Goal: Task Accomplishment & Management: Complete application form

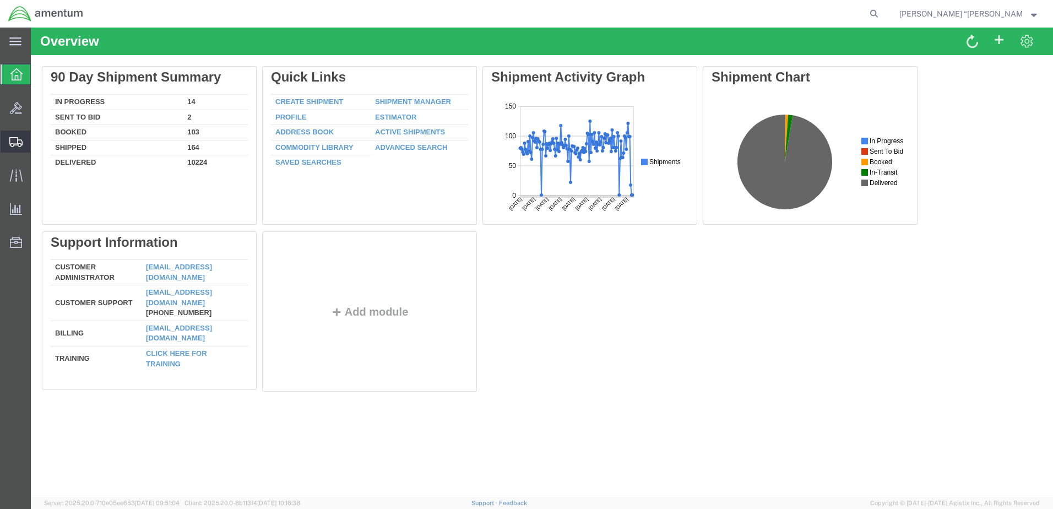
click at [0, 0] on span "Create Shipment" at bounding box center [0, 0] width 0 height 0
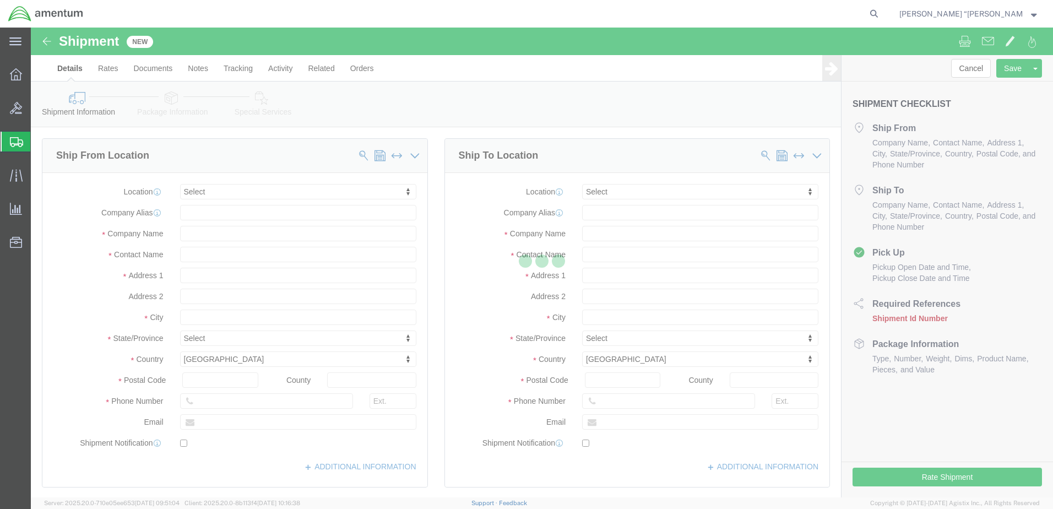
click at [261, 194] on div at bounding box center [542, 263] width 1022 height 470
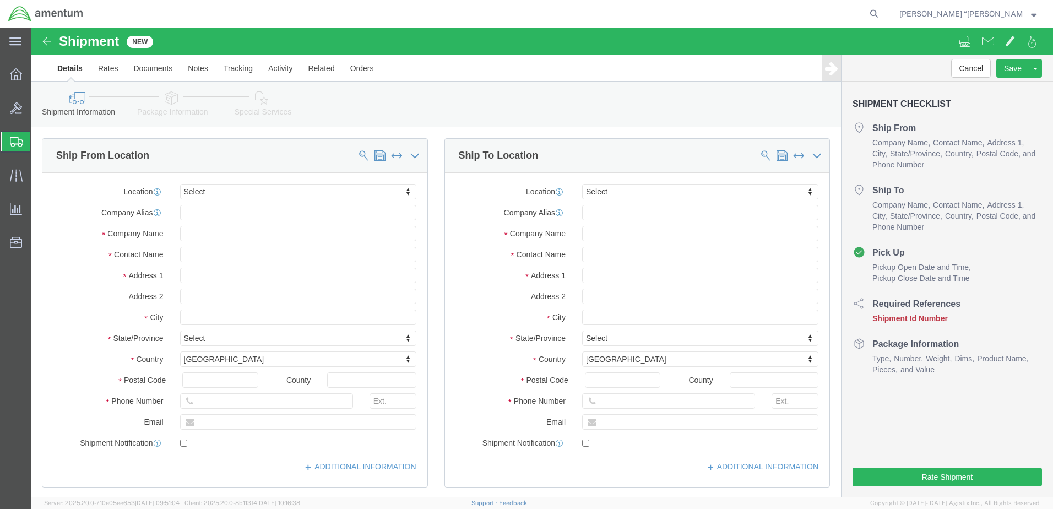
select select
type input "gfl"
select select "49920"
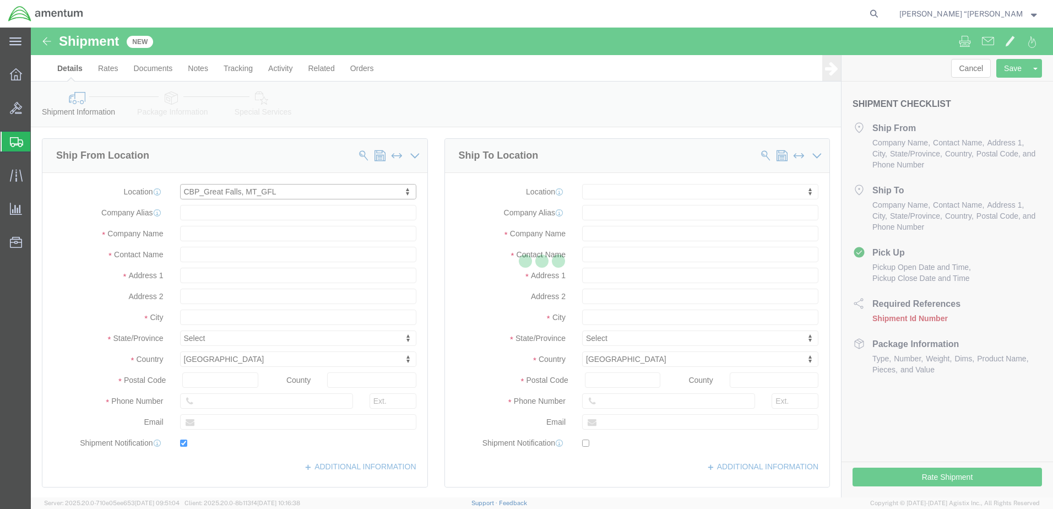
type input "[GEOGRAPHIC_DATA]"
type input "59404"
type input "[PHONE_NUMBER]"
type input "[PERSON_NAME][EMAIL_ADDRESS][PERSON_NAME][DOMAIN_NAME]"
checkbox input "true"
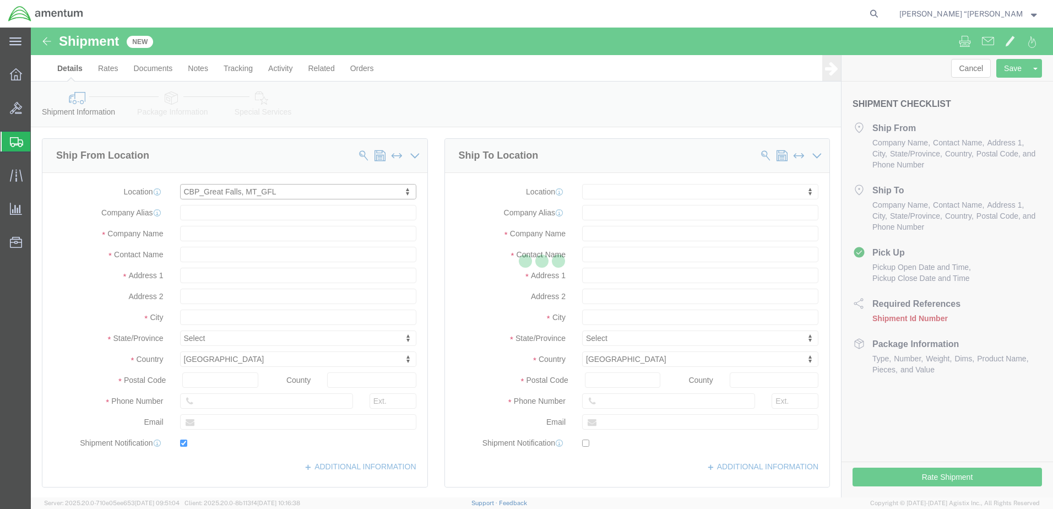
type input "Amentum Services, Inc"
type input "[PERSON_NAME] “[PERSON_NAME]” [PERSON_NAME]"
type input "[GEOGRAPHIC_DATA]"
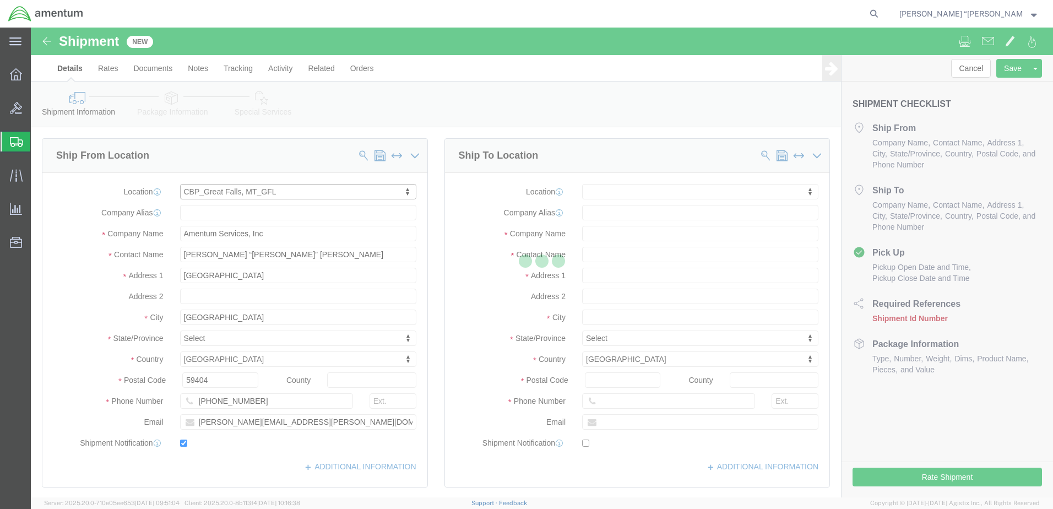
select select "MT"
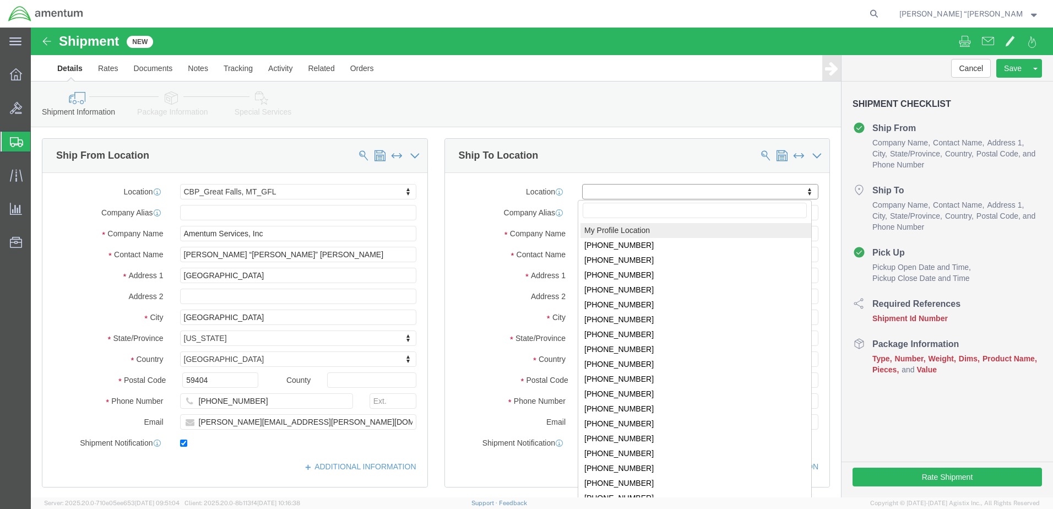
click input "text"
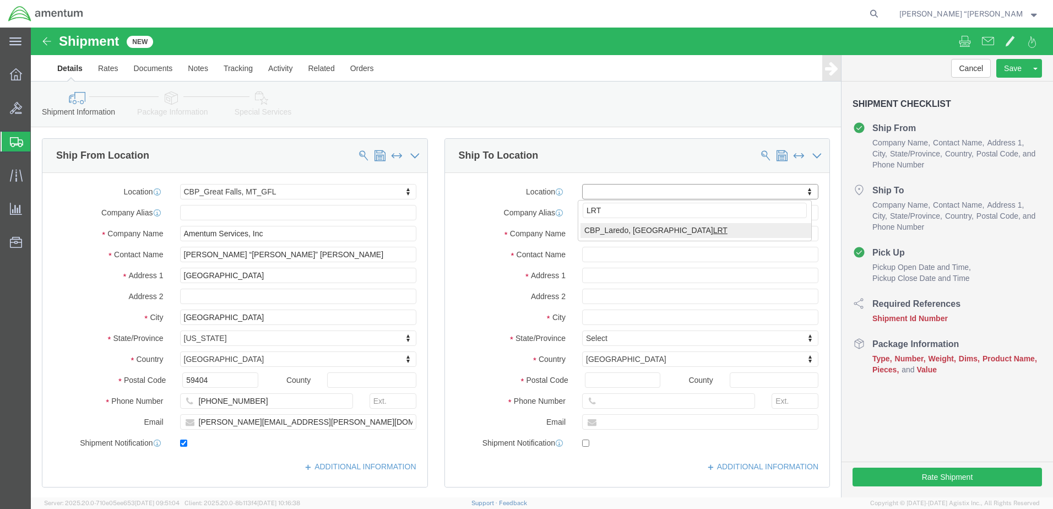
type input "LRT"
select select "49940"
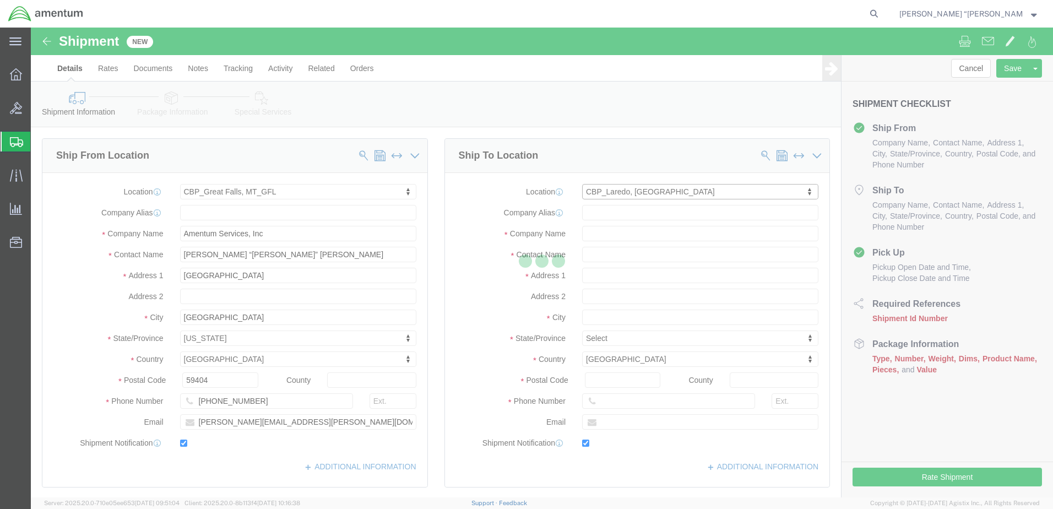
type input "[STREET_ADDRESS][PERSON_NAME]"
type input "Hangar 3"
type input "78041"
type input "[PHONE_NUMBER]"
type input "[EMAIL_ADDRESS][PERSON_NAME][DOMAIN_NAME]"
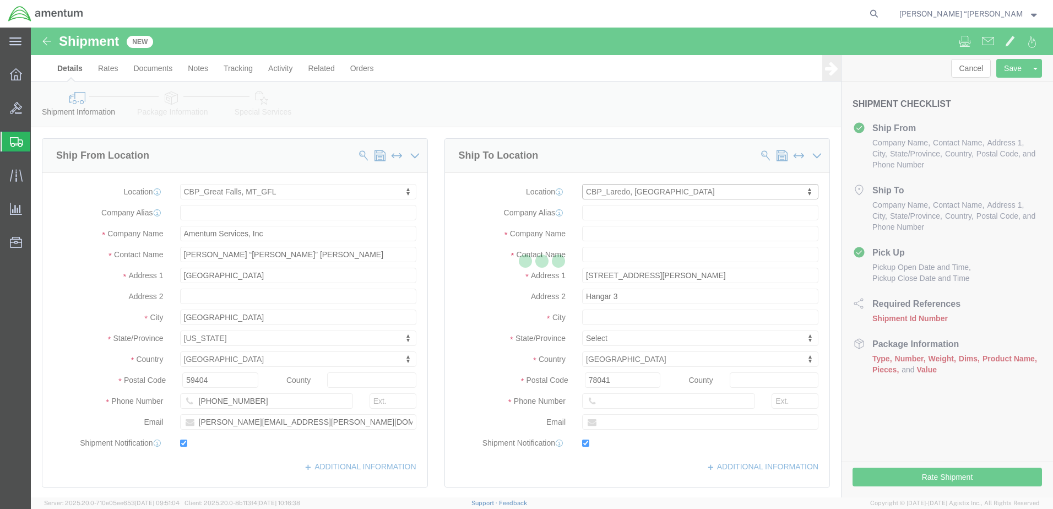
checkbox input "true"
type input "Amentum Services, Inc"
type input "[PERSON_NAME][GEOGRAPHIC_DATA]"
type input "Laredo"
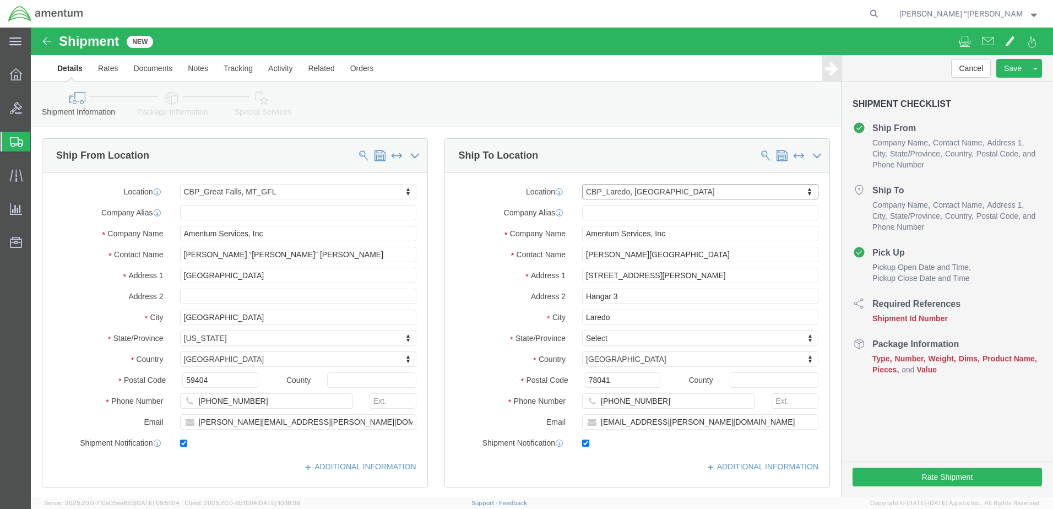
select select "[GEOGRAPHIC_DATA]"
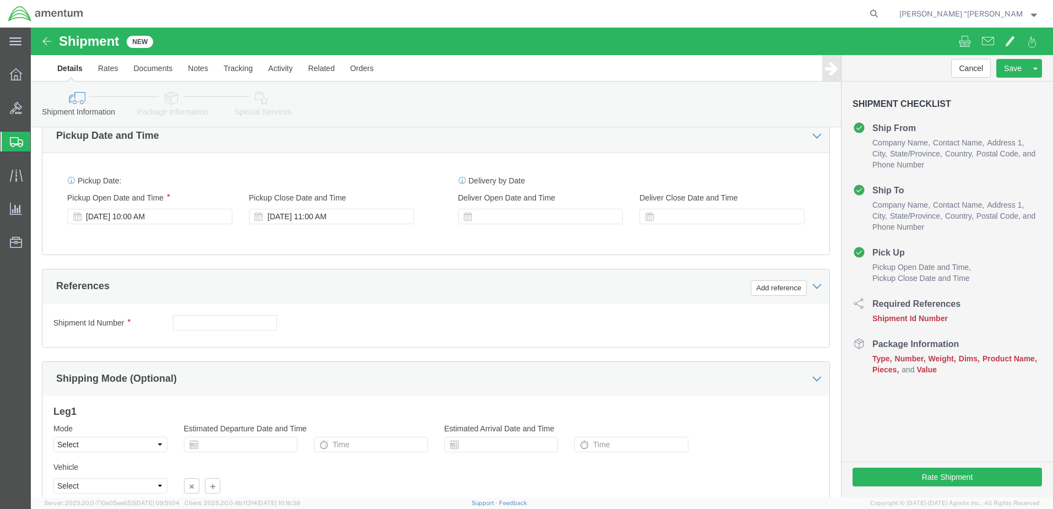
scroll to position [385, 0]
click button "Add reference"
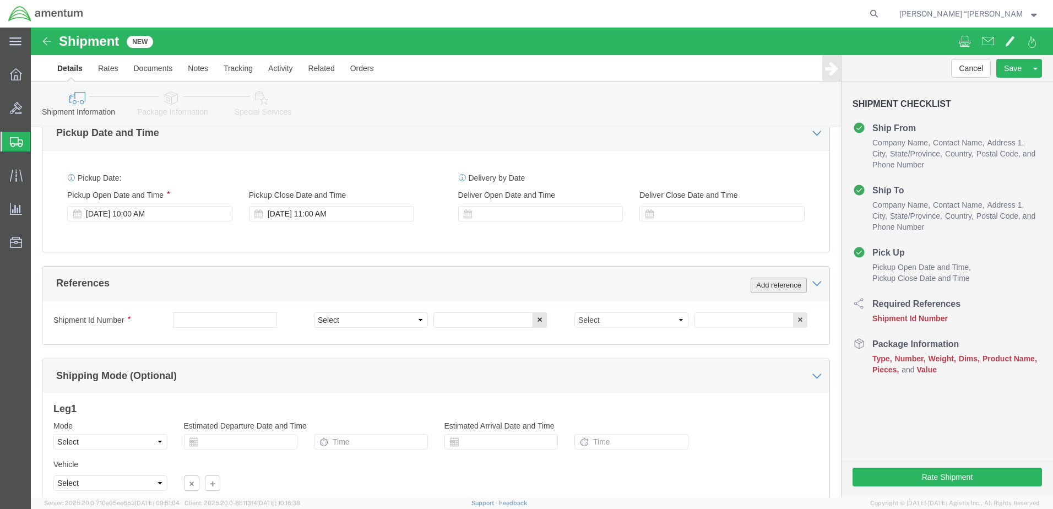
drag, startPoint x: 739, startPoint y: 257, endPoint x: 427, endPoint y: 287, distance: 313.7
click button "Add reference"
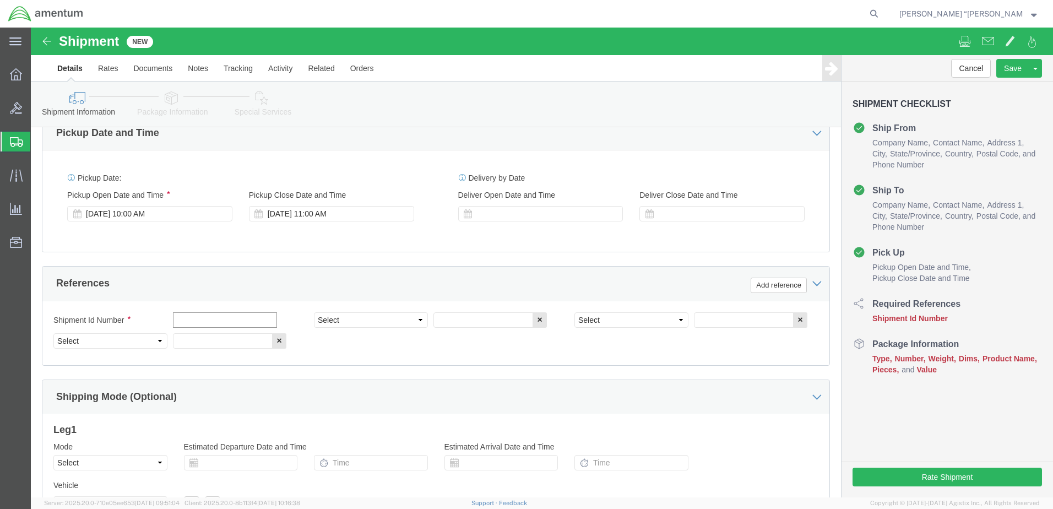
click input "text"
type input "A281-3"
click select "Select Account Type Activity ID Airline Appointment Number ASN Batch Request # …"
select select "DEPT"
click select "Select Account Type Activity ID Airline Appointment Number ASN Batch Request # …"
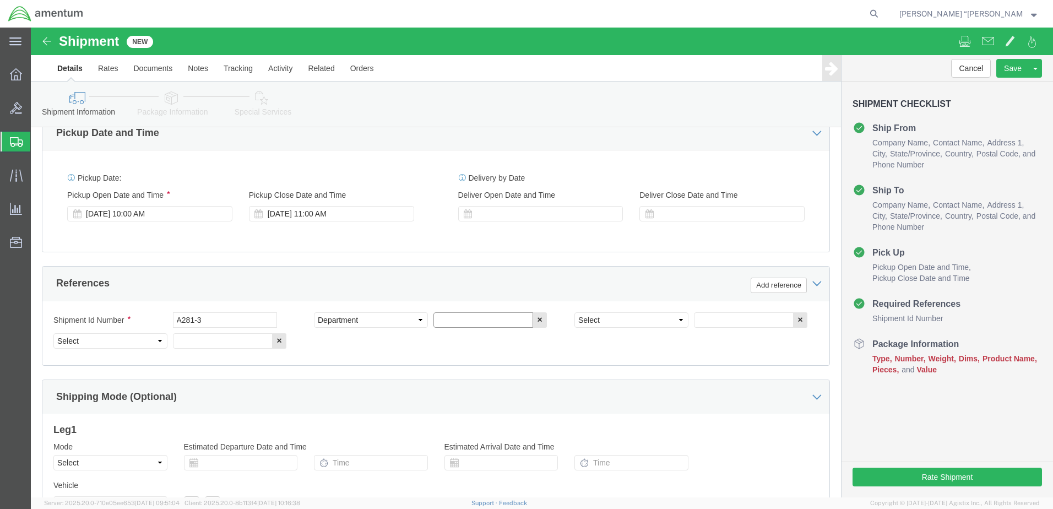
click input "text"
type input "CBP"
click select "Select Account Type Activity ID Airline Appointment Number ASN Batch Request # …"
select select "CUSTREF"
click select "Select Account Type Activity ID Airline Appointment Number ASN Batch Request # …"
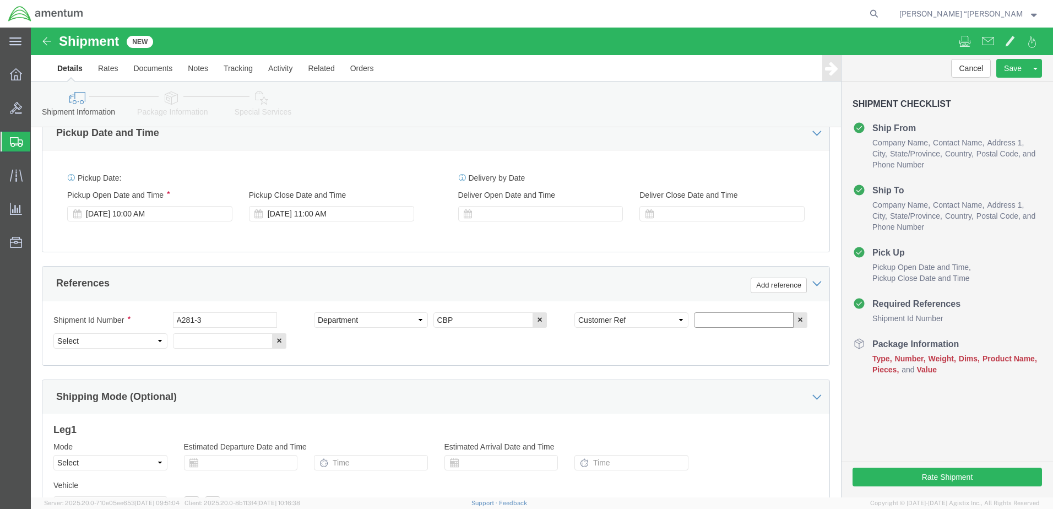
click input "text"
type input "ACTUATOR LINEAR"
click select "Select Account Type Activity ID Airline Appointment Number ASN Batch Request # …"
select select "PROJNUM"
click select "Select Account Type Activity ID Airline Appointment Number ASN Batch Request # …"
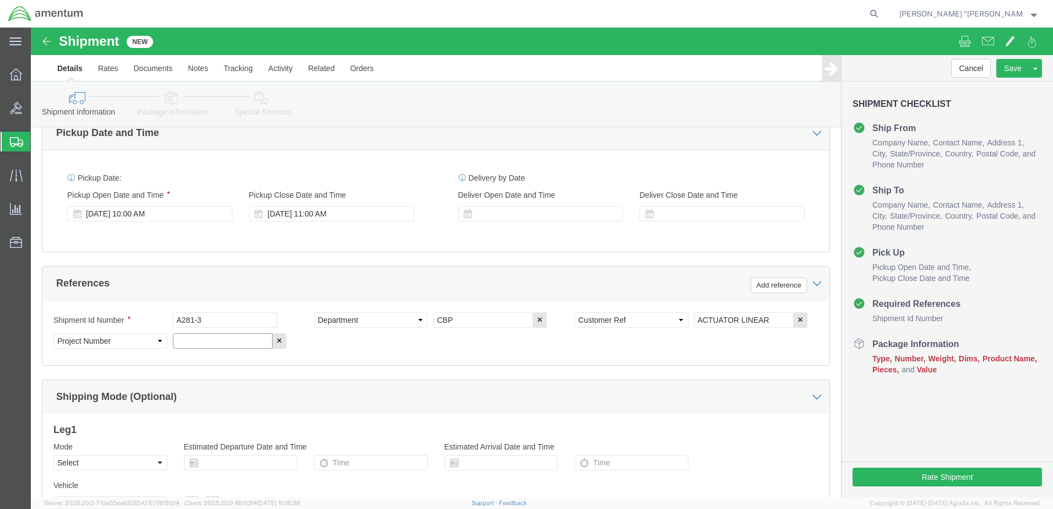
click input "text"
click input "6118.03.03.2219.000.GFN.0000"
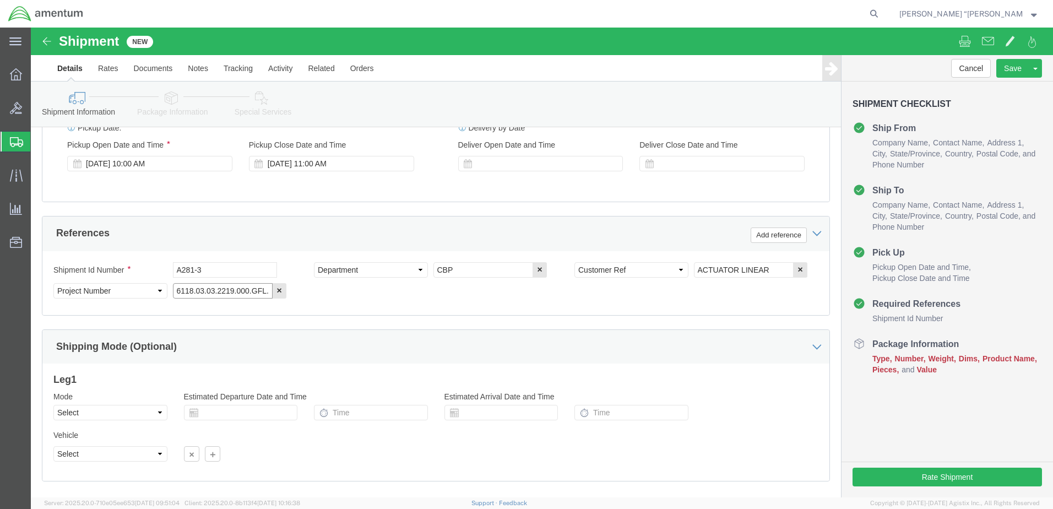
scroll to position [497, 0]
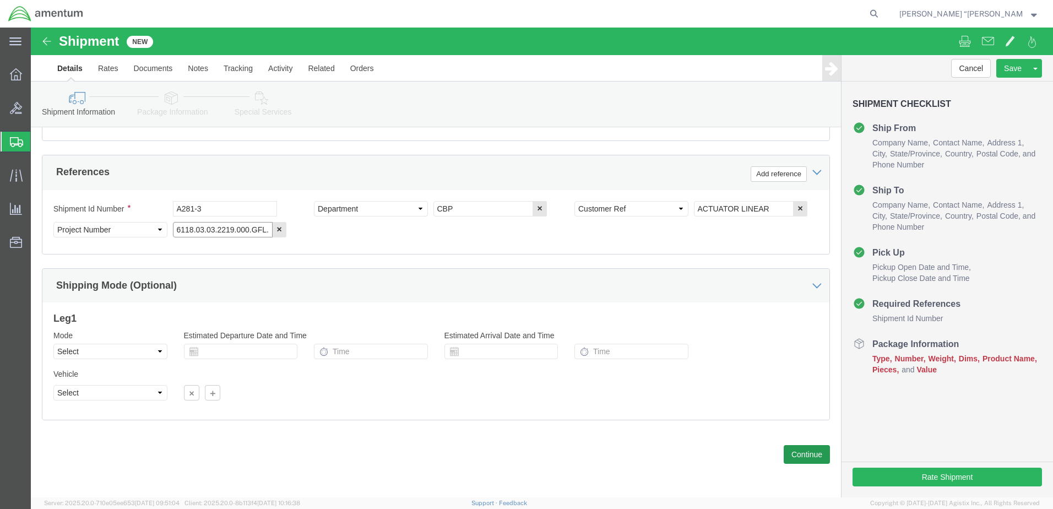
type input "6118.03.03.2219.000.GFL.0000"
click button "Continue"
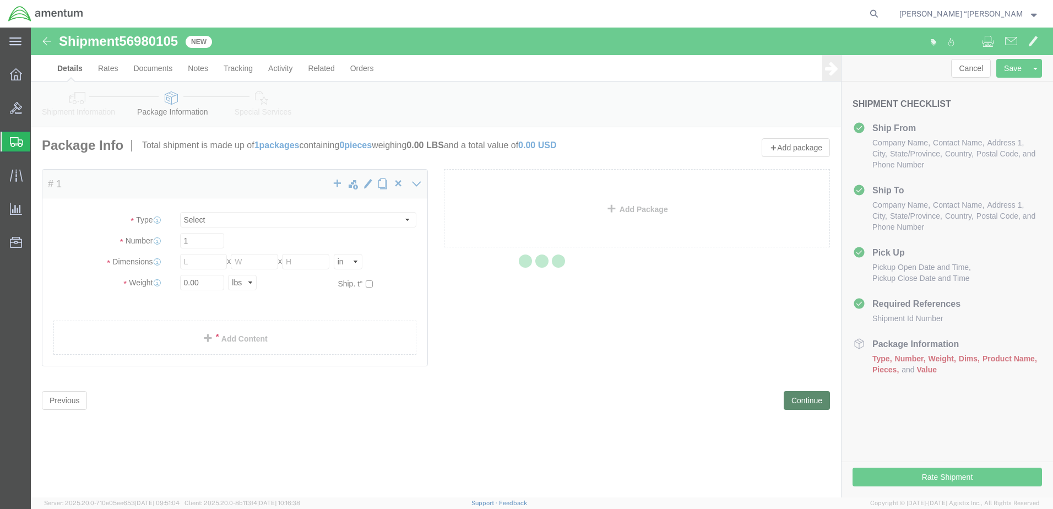
select select "CBOX"
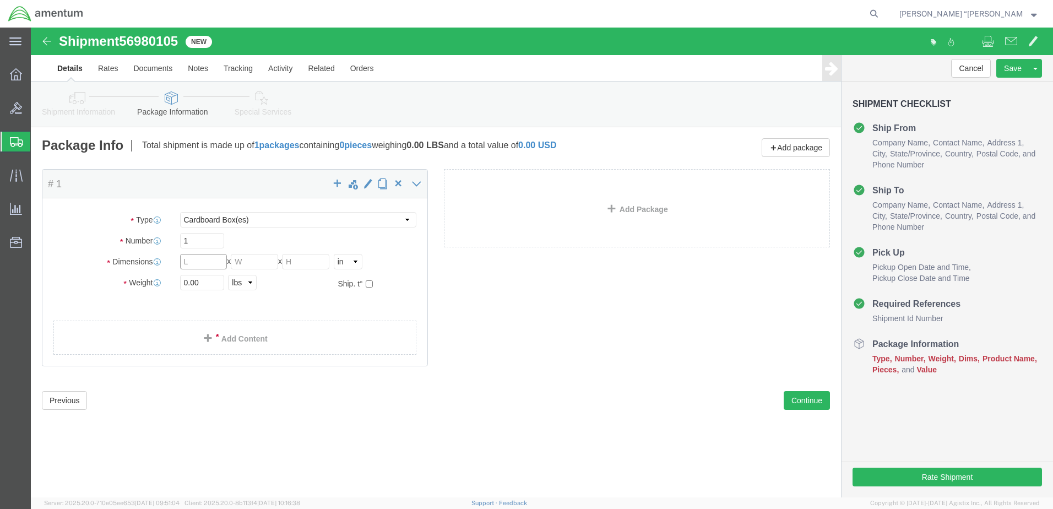
click input "text"
type input "6"
type input "7"
type input "8"
type input "1.0"
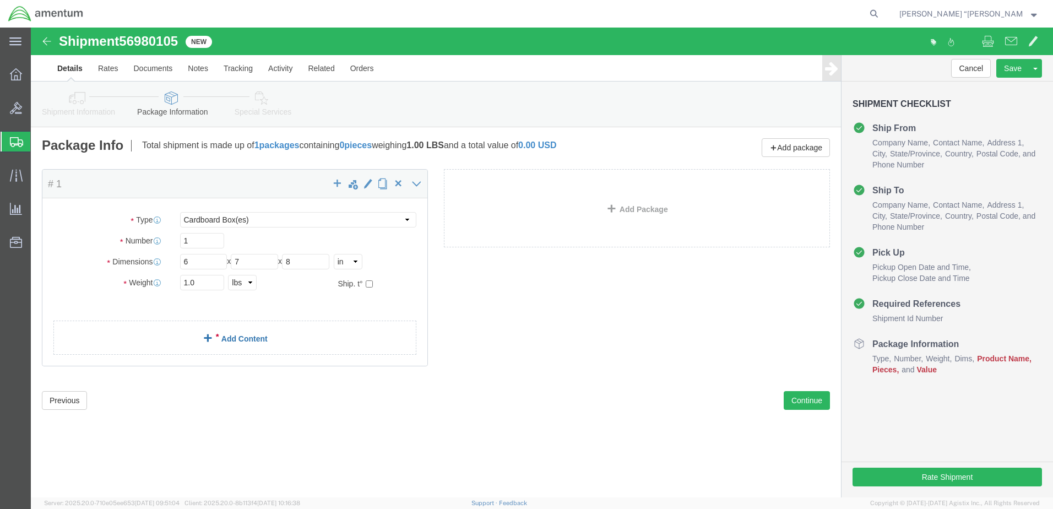
click link "Add Content"
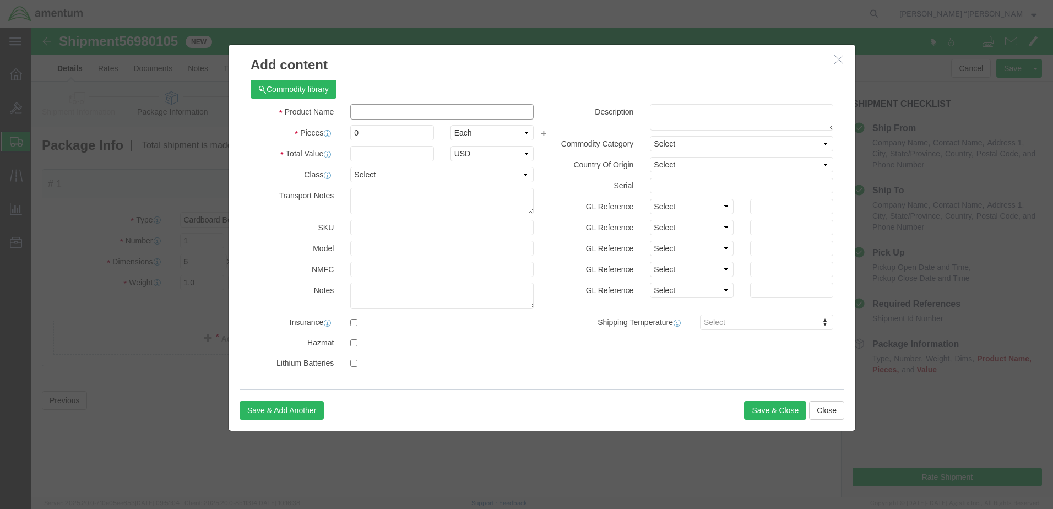
click input "text"
type input "ACTUATOR LINEAR"
click input "0"
type input "1"
drag, startPoint x: 266, startPoint y: 145, endPoint x: 307, endPoint y: 139, distance: 41.1
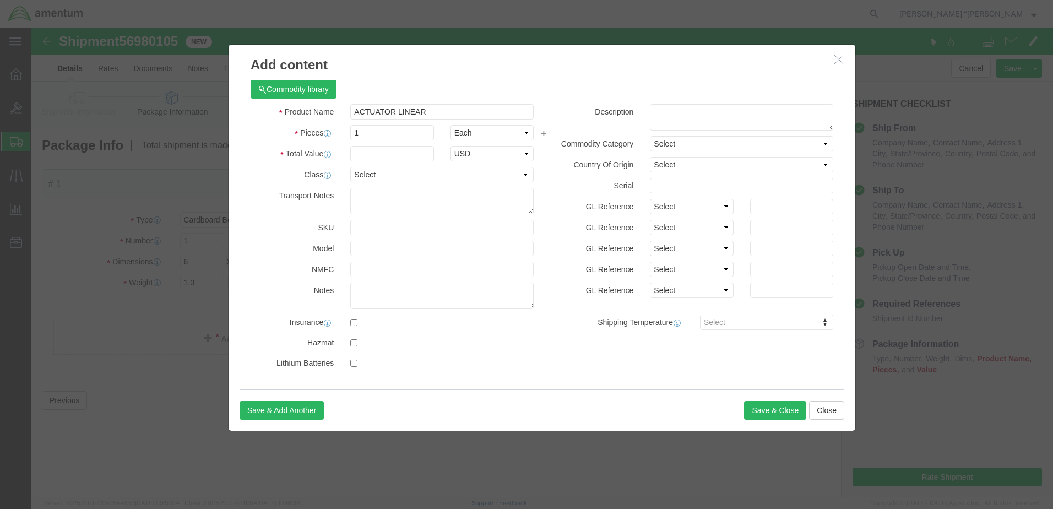
click label "Class"
drag, startPoint x: 307, startPoint y: 139, endPoint x: 356, endPoint y: 121, distance: 52.8
click input "text"
type input "1000"
click button "Save & Close"
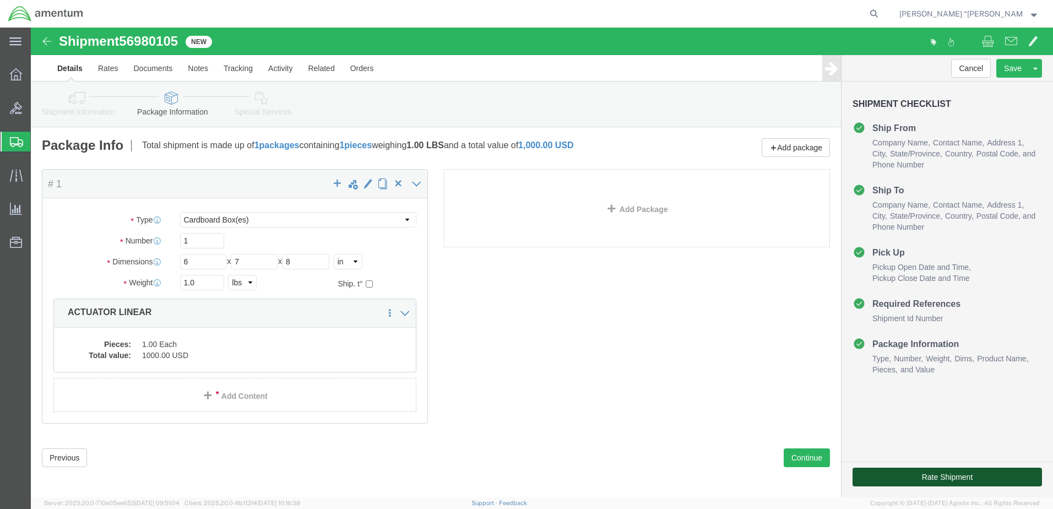
click button "Rate Shipment"
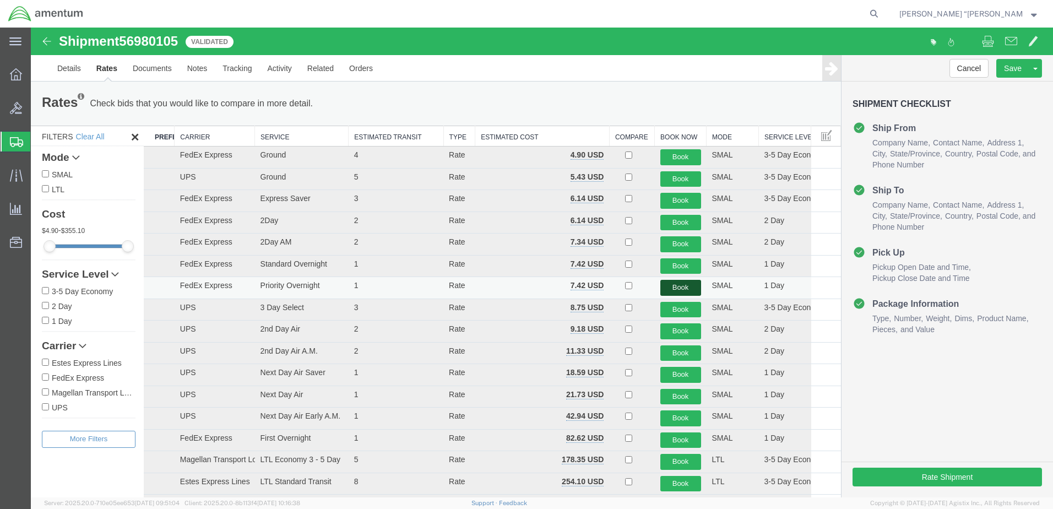
click at [672, 286] on button "Book" at bounding box center [680, 288] width 41 height 16
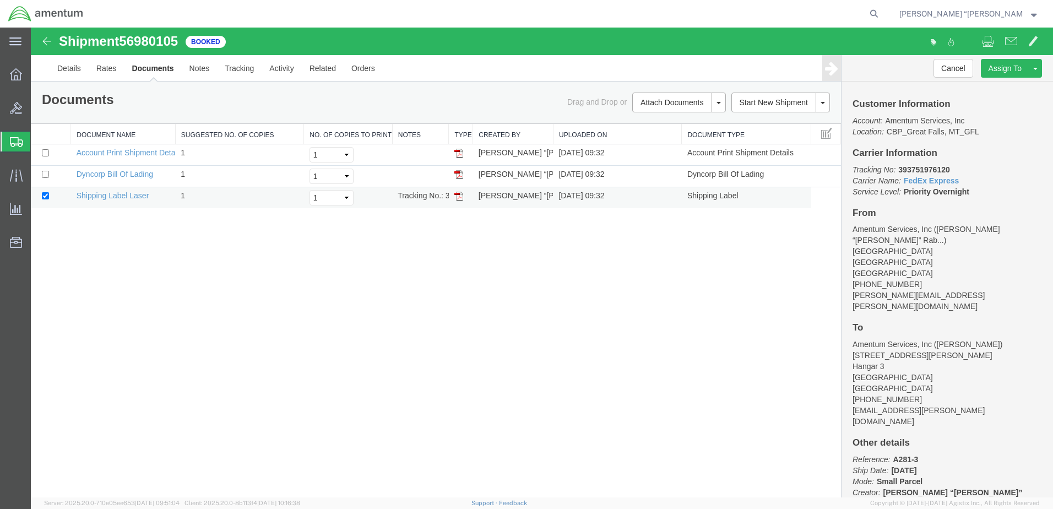
click at [458, 200] on img at bounding box center [458, 196] width 9 height 9
click at [852, 167] on icon "Tracking No:" at bounding box center [873, 169] width 43 height 9
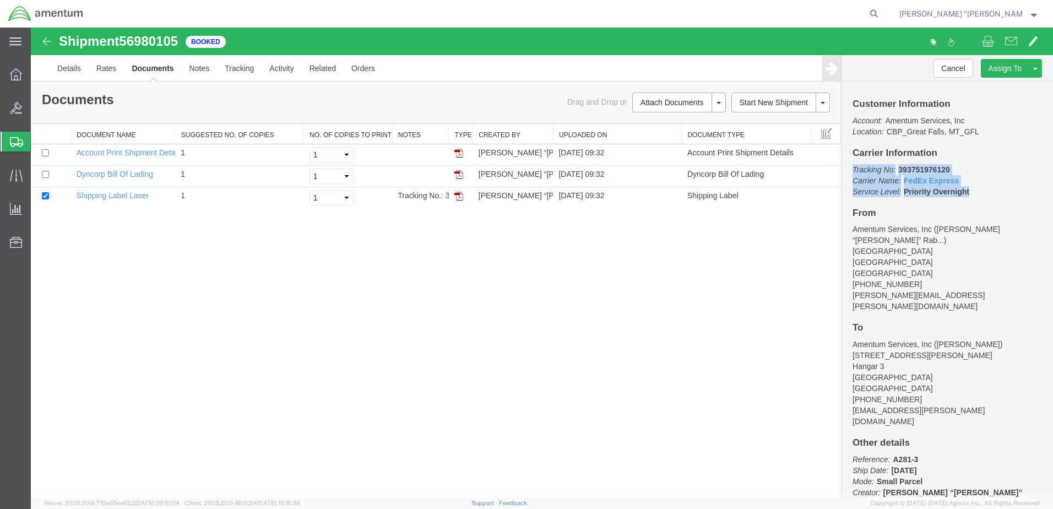
drag, startPoint x: 852, startPoint y: 167, endPoint x: 966, endPoint y: 197, distance: 117.7
click at [966, 197] on p "Tracking No: 393751976120 Carrier Name: FedEx Express FedEx Express Service Lev…" at bounding box center [946, 180] width 189 height 33
copy p "Tracking No: 393751976120 Carrier Name: FedEx Express FedEx Express Service Lev…"
click at [950, 164] on p "Tracking No: 393751976120 Carrier Name: FedEx Express FedEx Express Service Lev…" at bounding box center [946, 180] width 189 height 33
drag, startPoint x: 950, startPoint y: 166, endPoint x: 900, endPoint y: 166, distance: 49.6
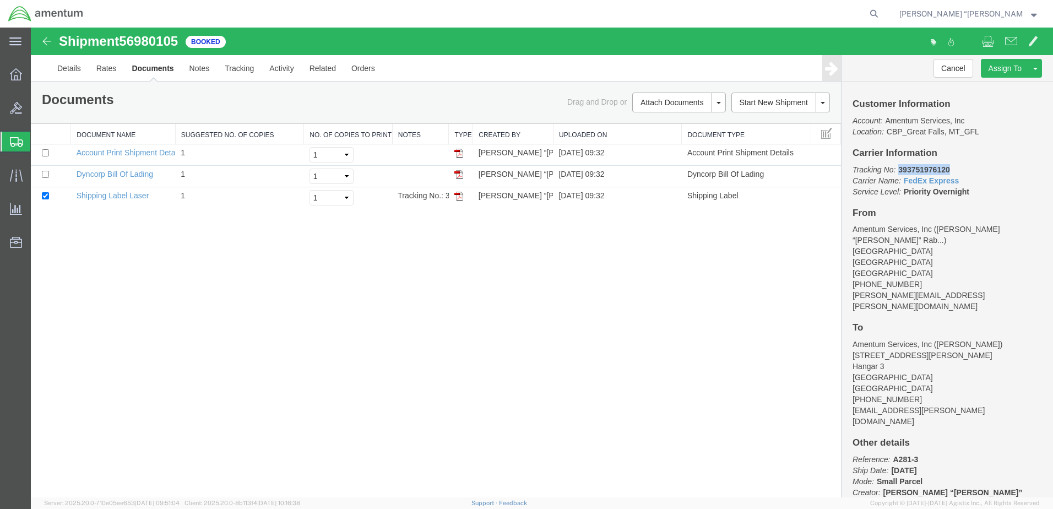
click at [900, 166] on p "Tracking No: 393751976120 Carrier Name: FedEx Express FedEx Express Service Lev…" at bounding box center [946, 180] width 189 height 33
copy b "393751976120"
